Goal: Transaction & Acquisition: Purchase product/service

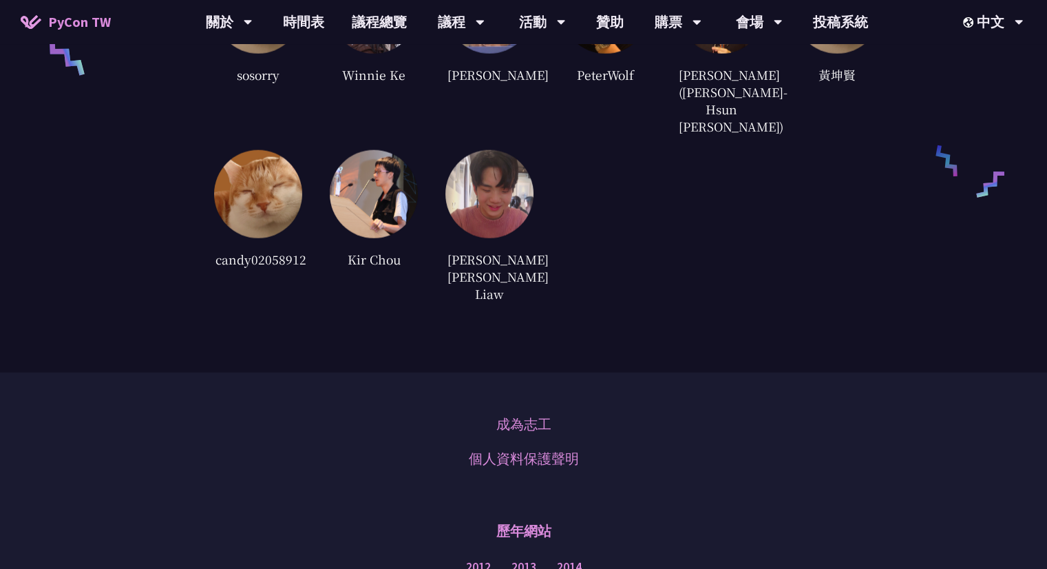
scroll to position [3131, 0]
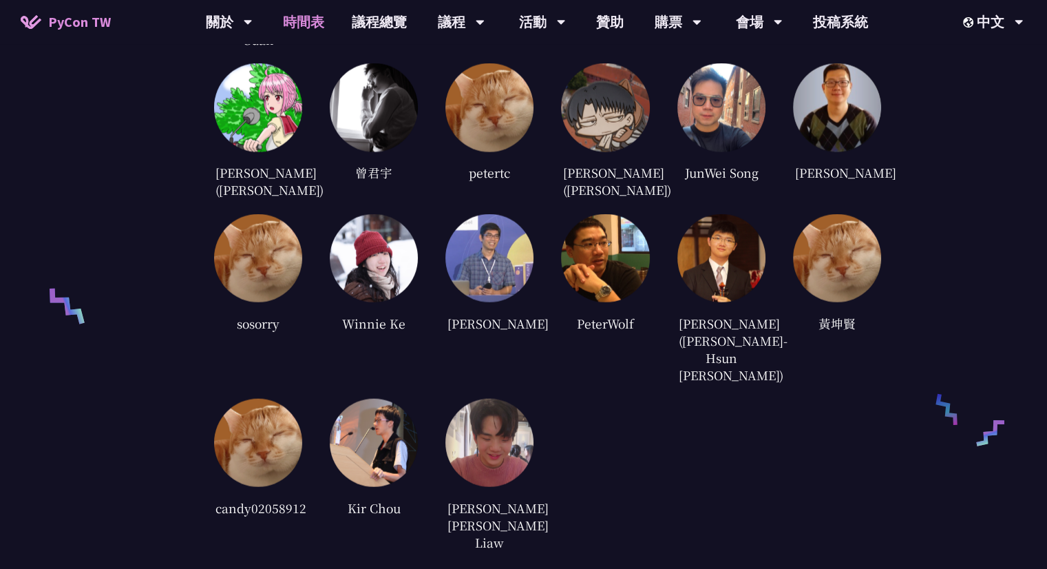
click at [309, 25] on link "時間表" at bounding box center [303, 22] width 69 height 44
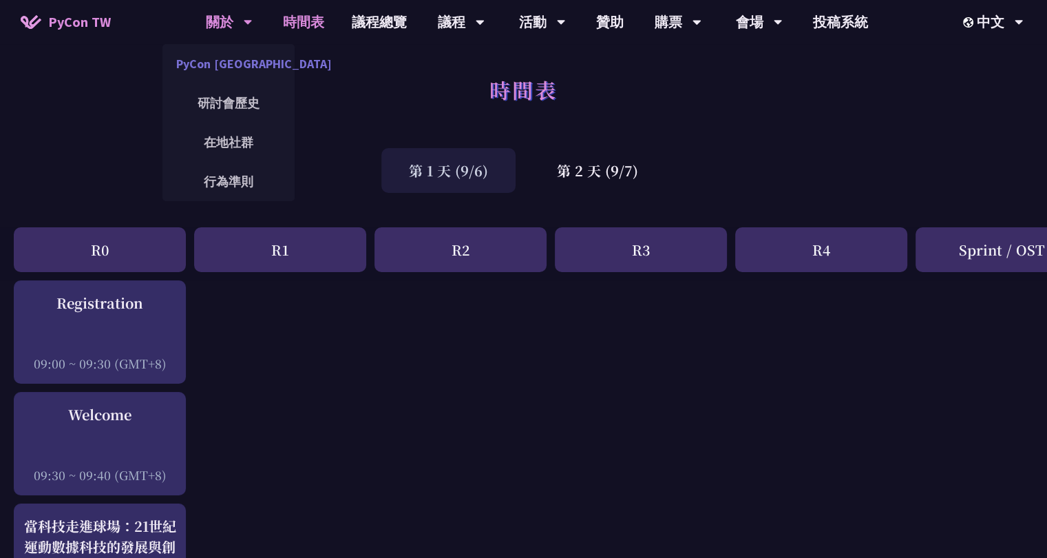
click at [240, 67] on link "PyCon [GEOGRAPHIC_DATA]" at bounding box center [228, 64] width 132 height 32
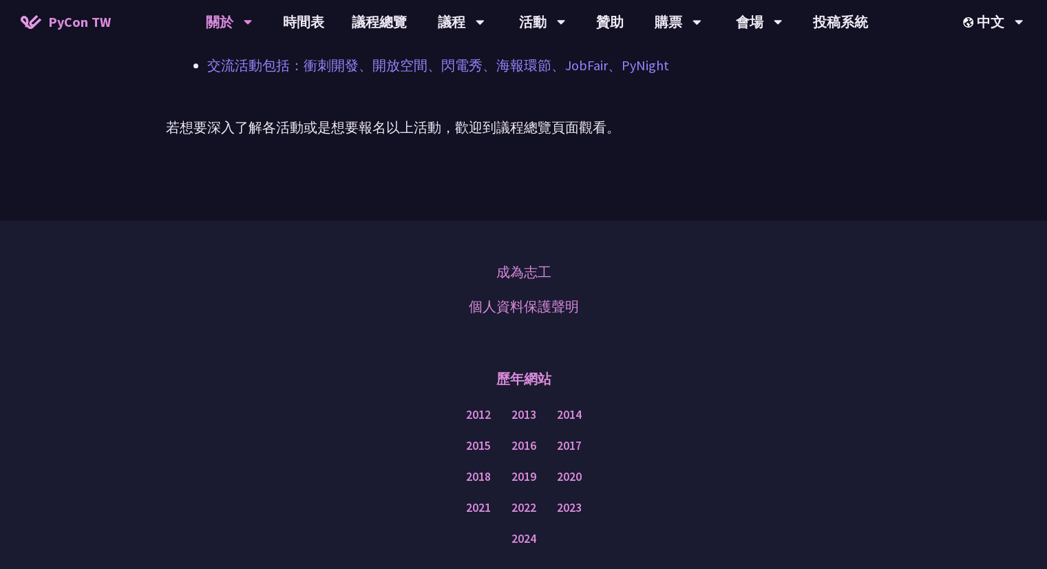
scroll to position [1122, 0]
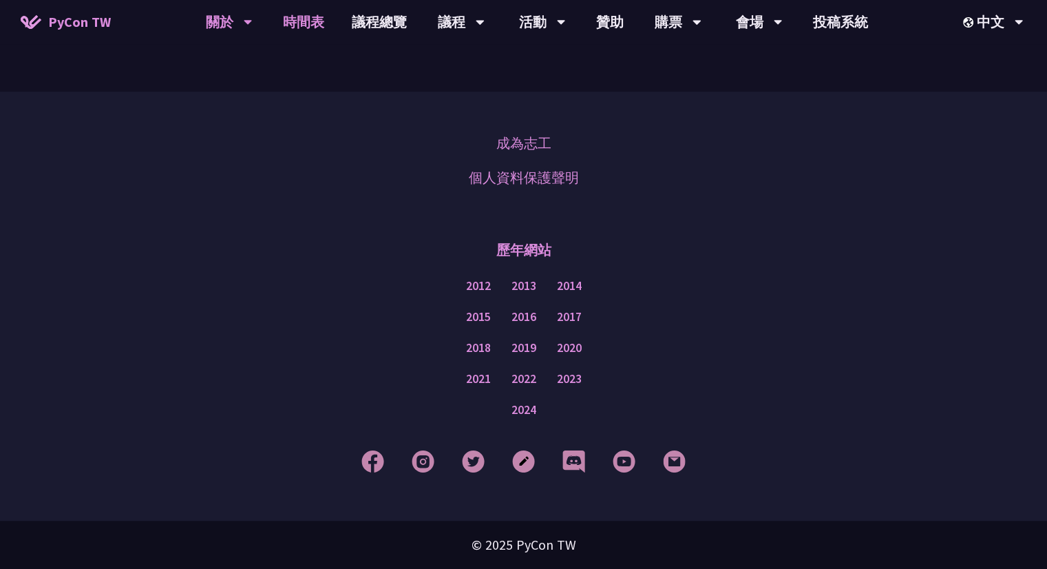
click at [328, 36] on link "時間表" at bounding box center [303, 22] width 69 height 44
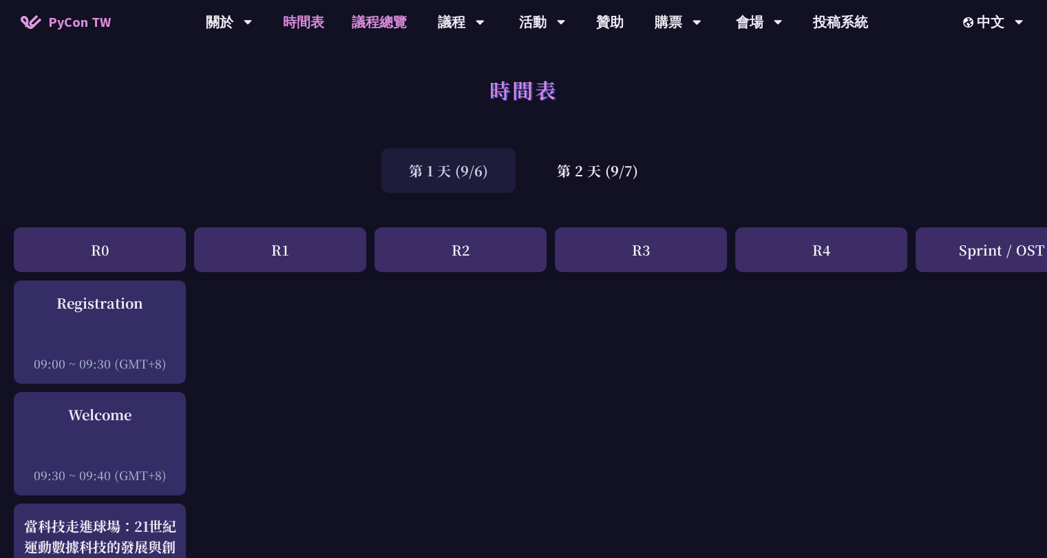
click at [407, 28] on link "議程總覽" at bounding box center [379, 22] width 83 height 44
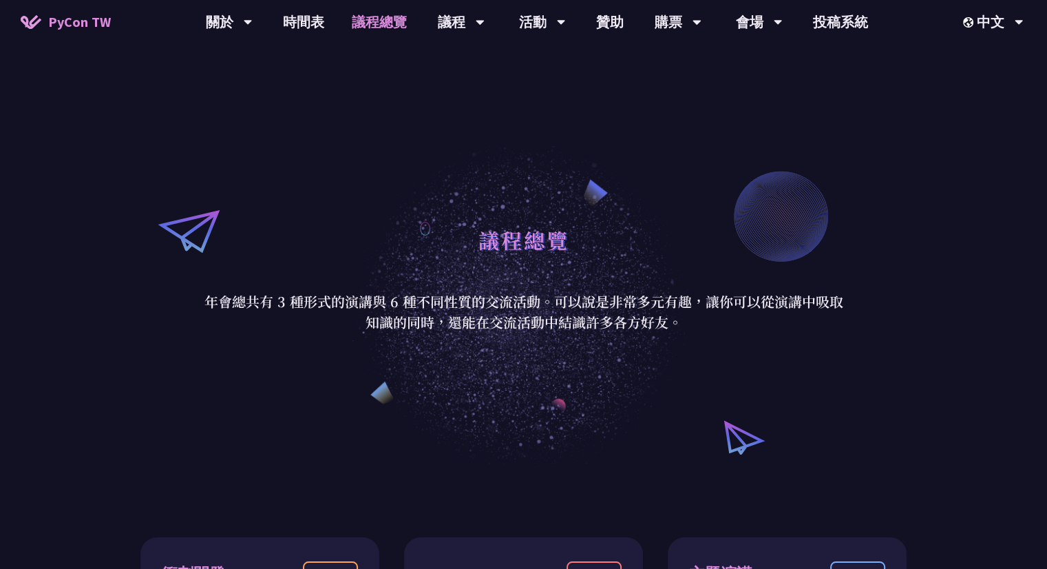
click at [277, 93] on div "議程總覽 年會總共有 3 種形式的演講與 6 種不同性質的交流活動。可以說是非常多元有趣，讓你可以從演講中吸取知識的同時，還能在交流活動中結識許多各方好友。" at bounding box center [523, 276] width 1047 height 386
click at [60, 23] on span "PyCon TW" at bounding box center [79, 22] width 63 height 21
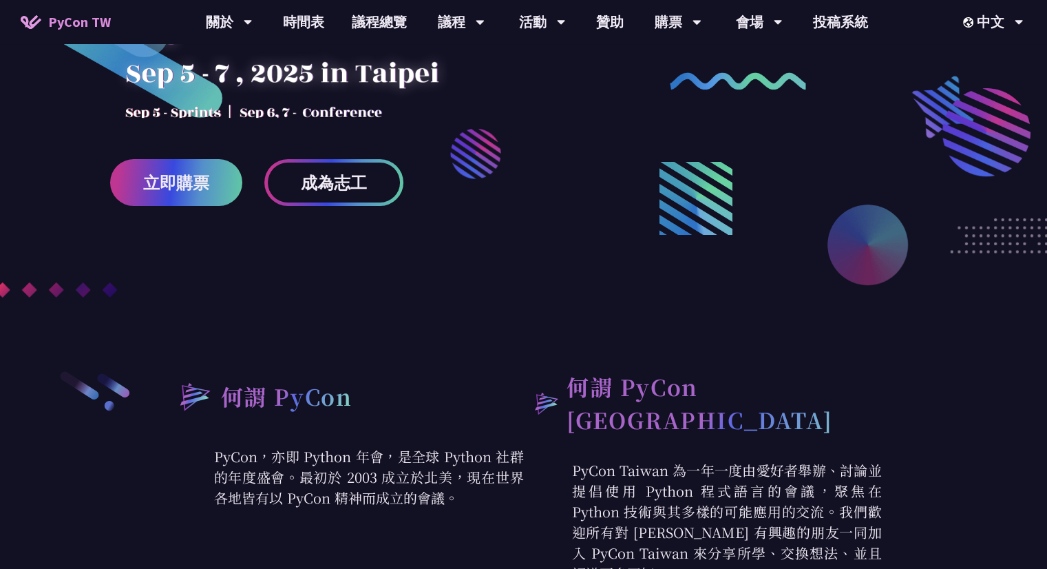
scroll to position [138, 0]
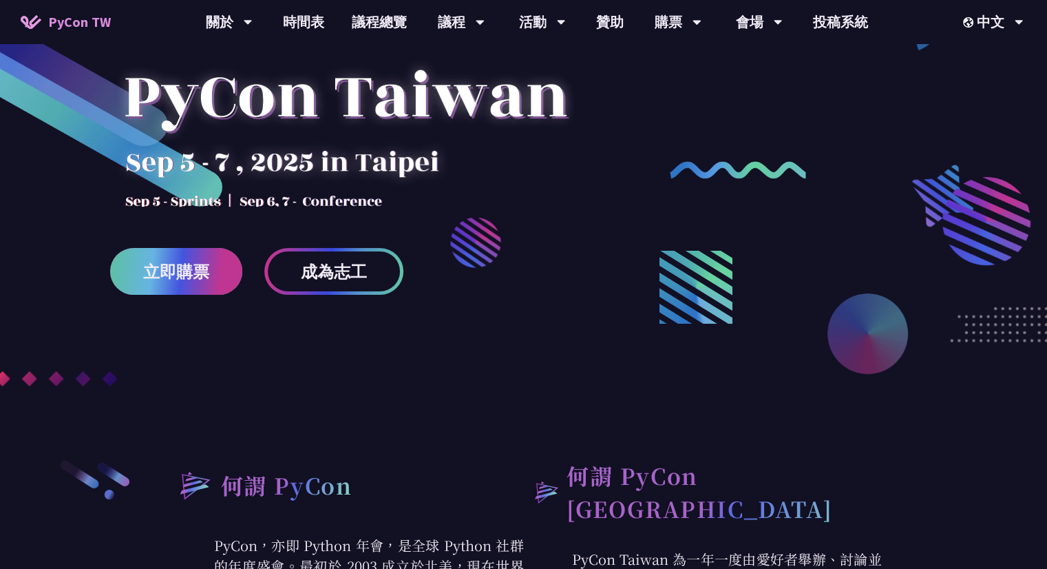
click at [184, 273] on span "立即購票" at bounding box center [176, 271] width 66 height 17
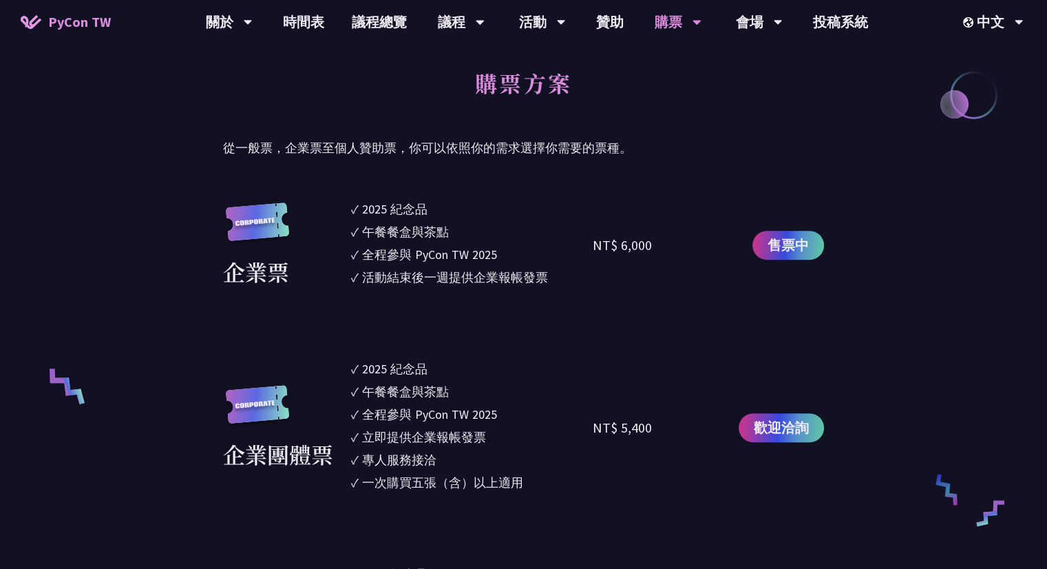
scroll to position [1170, 0]
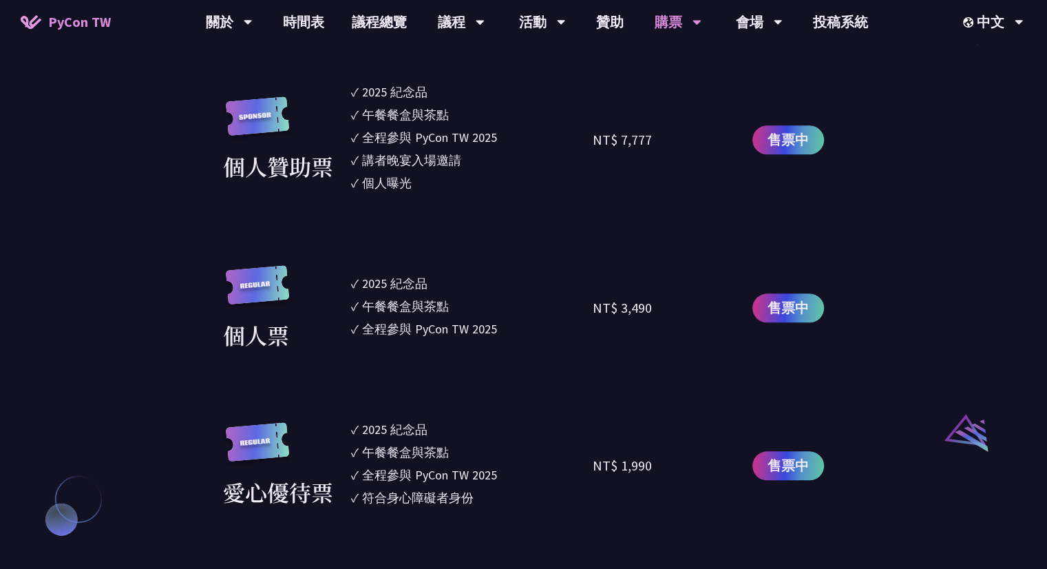
click at [816, 303] on link "售票中" at bounding box center [788, 307] width 72 height 29
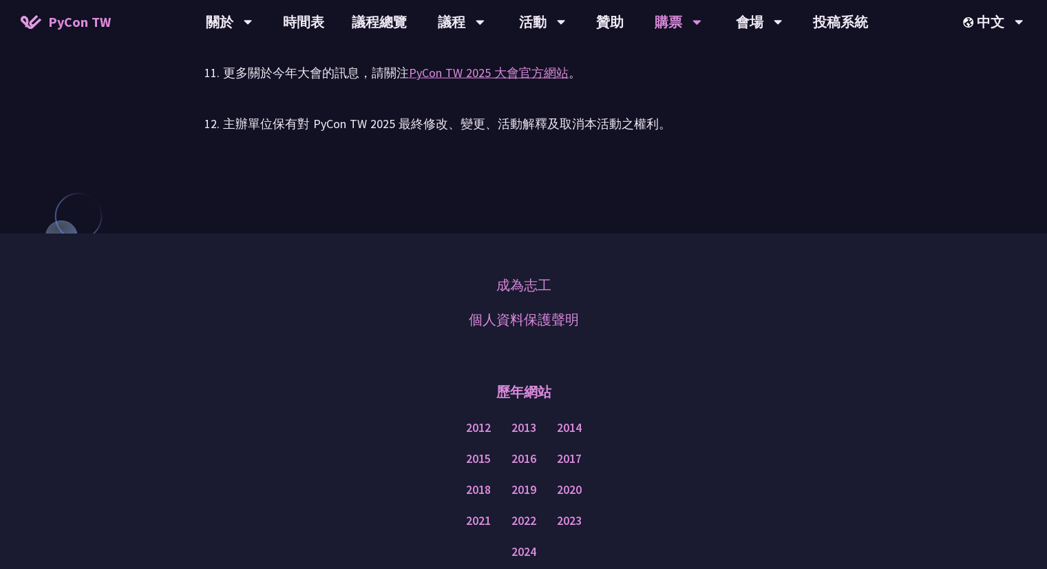
scroll to position [3367, 0]
